Goal: Task Accomplishment & Management: Use online tool/utility

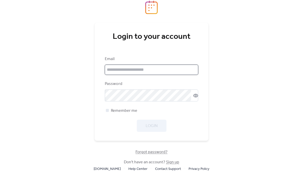
click at [118, 75] on input "email" at bounding box center [151, 70] width 93 height 10
type input "**********"
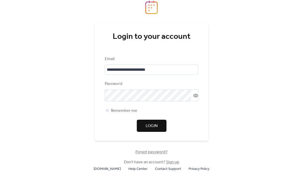
click at [152, 129] on span "Login" at bounding box center [151, 126] width 12 height 6
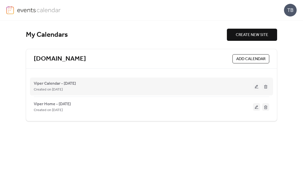
click at [255, 86] on button at bounding box center [256, 87] width 7 height 8
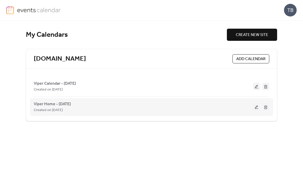
click at [255, 106] on button at bounding box center [256, 107] width 7 height 8
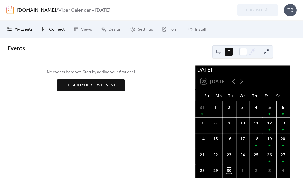
click at [53, 29] on span "Connect" at bounding box center [56, 30] width 15 height 6
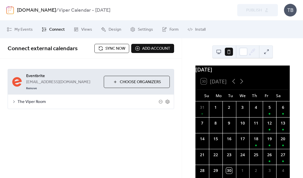
click at [109, 47] on span "Sync now" at bounding box center [115, 49] width 20 height 6
click at [242, 85] on icon at bounding box center [241, 81] width 8 height 8
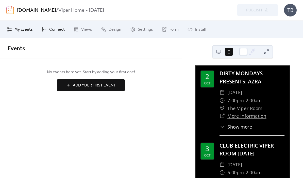
click at [55, 29] on span "Connect" at bounding box center [56, 30] width 15 height 6
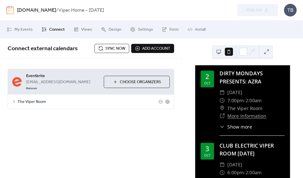
click at [116, 46] on span "Sync now" at bounding box center [115, 49] width 20 height 6
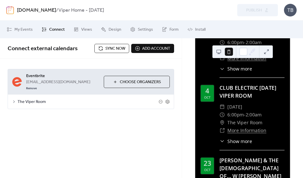
scroll to position [166, 0]
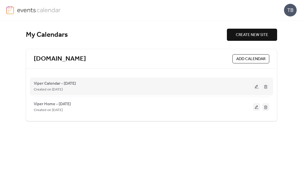
click at [256, 87] on button at bounding box center [256, 87] width 7 height 8
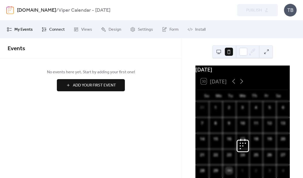
click at [58, 29] on span "Connect" at bounding box center [56, 30] width 15 height 6
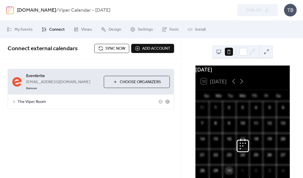
click at [113, 49] on span "Sync now" at bounding box center [115, 49] width 20 height 6
click at [107, 52] on button "Sync now" at bounding box center [111, 48] width 35 height 9
click at [111, 50] on span "Sync now" at bounding box center [115, 49] width 20 height 6
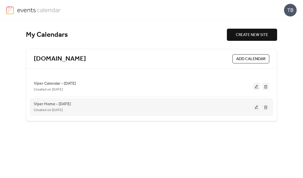
click at [257, 108] on button at bounding box center [256, 107] width 7 height 8
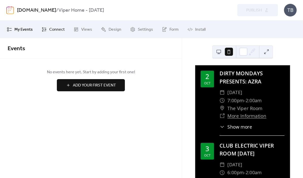
click at [57, 29] on span "Connect" at bounding box center [56, 30] width 15 height 6
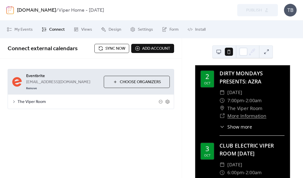
click at [113, 48] on span "Sync now" at bounding box center [115, 49] width 20 height 6
click at [115, 46] on span "Sync now" at bounding box center [115, 49] width 20 height 6
click at [114, 46] on span "Sync now" at bounding box center [115, 49] width 20 height 6
